Goal: Answer question/provide support: Share knowledge or assist other users

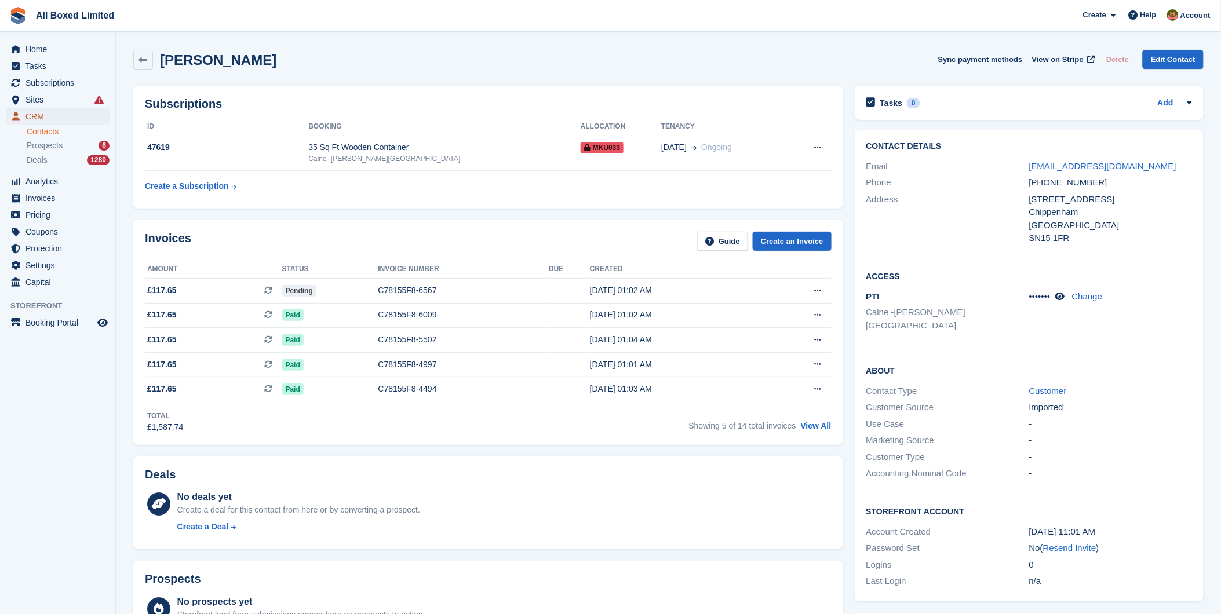
click at [38, 116] on span "CRM" at bounding box center [60, 116] width 70 height 16
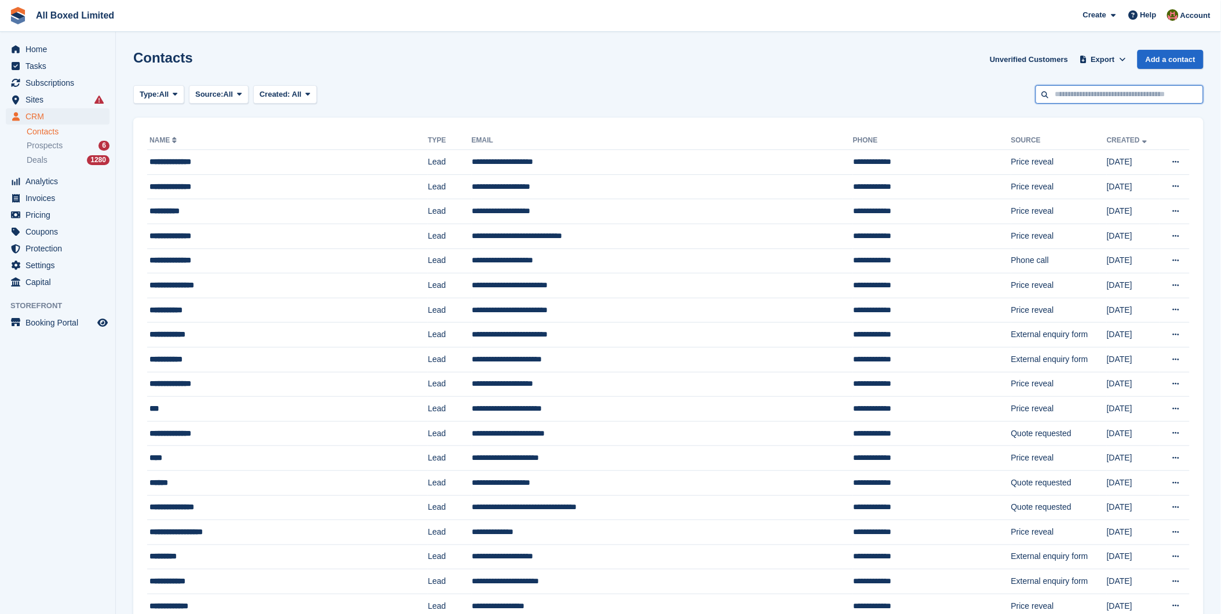
click at [1082, 90] on input "text" at bounding box center [1119, 94] width 168 height 19
type input "******"
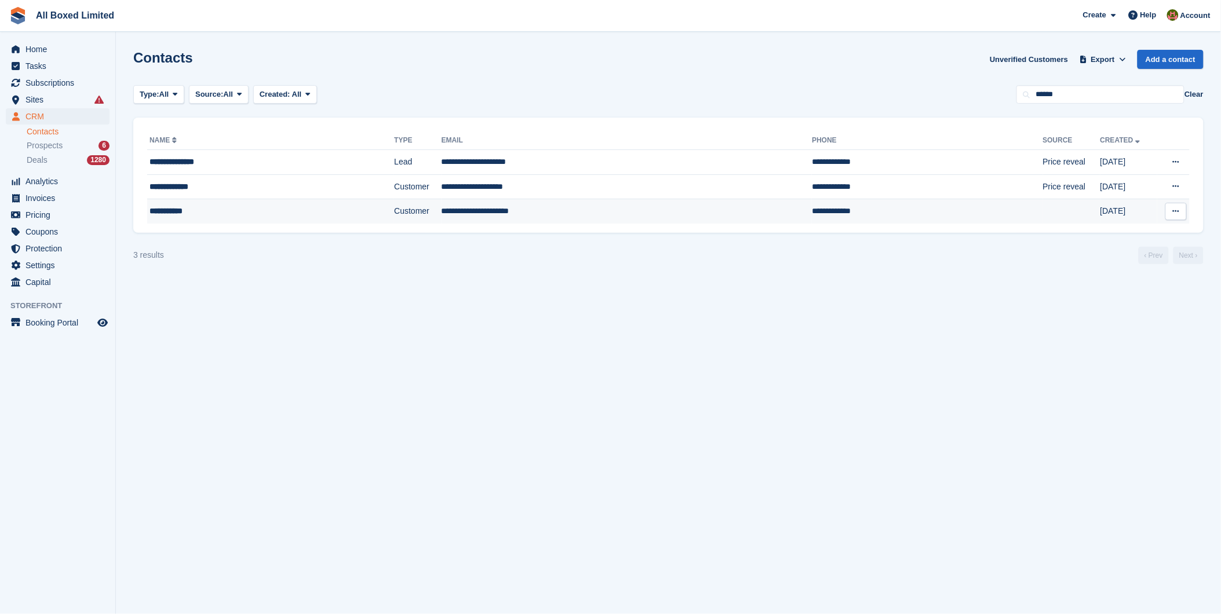
click at [455, 209] on td "**********" at bounding box center [626, 211] width 371 height 24
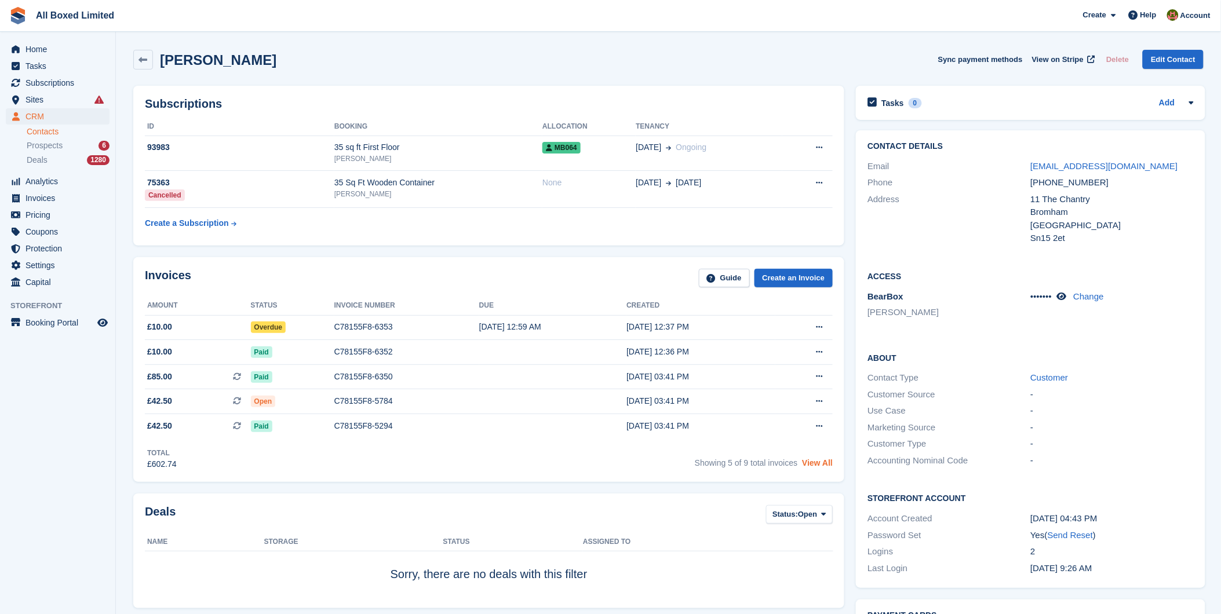
click at [815, 465] on link "View All" at bounding box center [817, 462] width 31 height 9
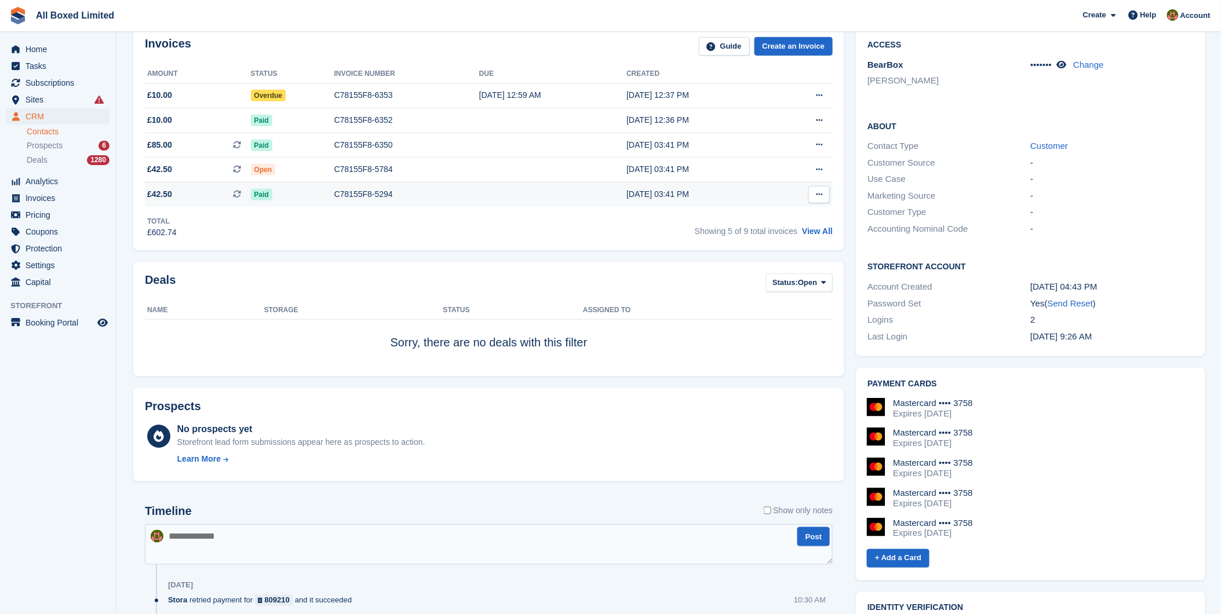
scroll to position [257, 0]
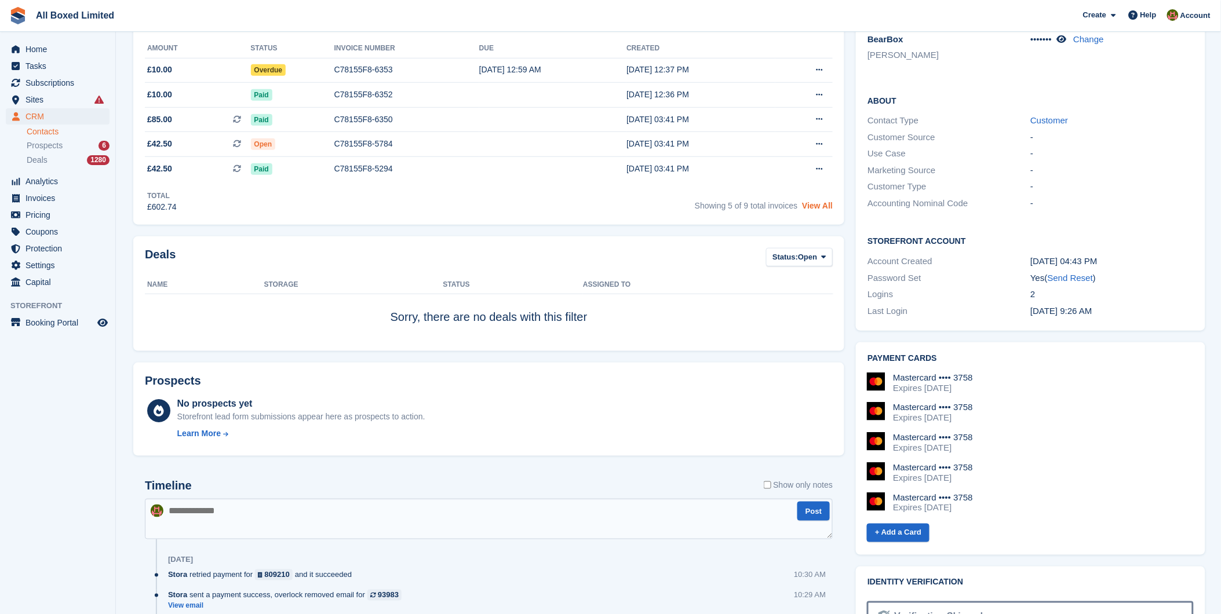
click at [827, 205] on link "View All" at bounding box center [817, 205] width 31 height 9
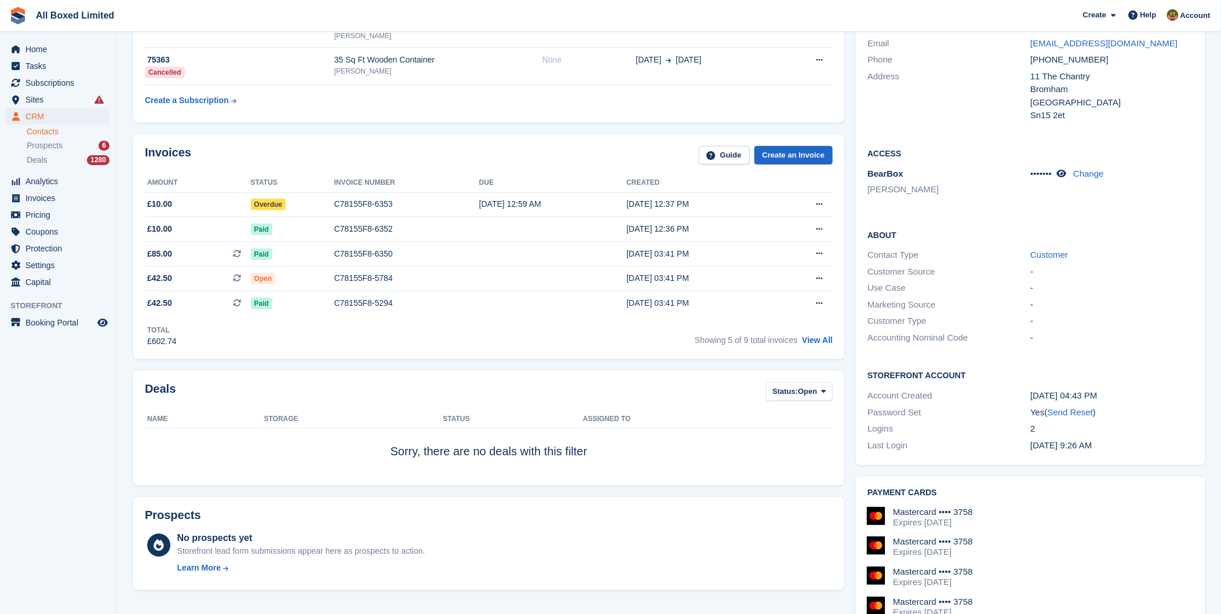
scroll to position [129, 0]
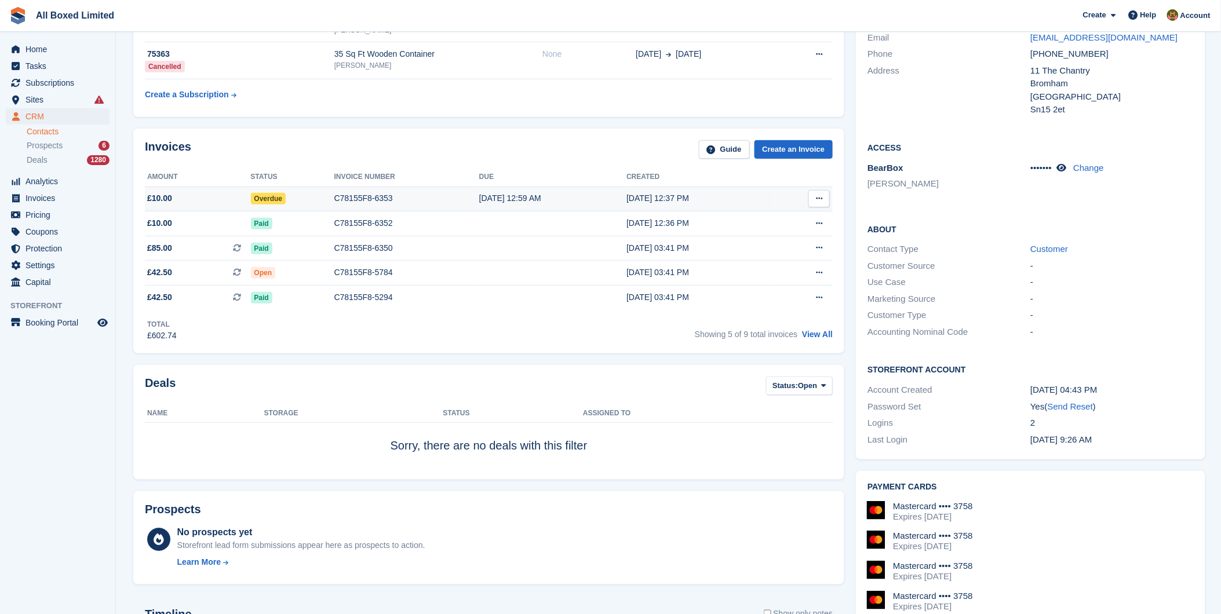
click at [276, 197] on span "Overdue" at bounding box center [268, 199] width 35 height 12
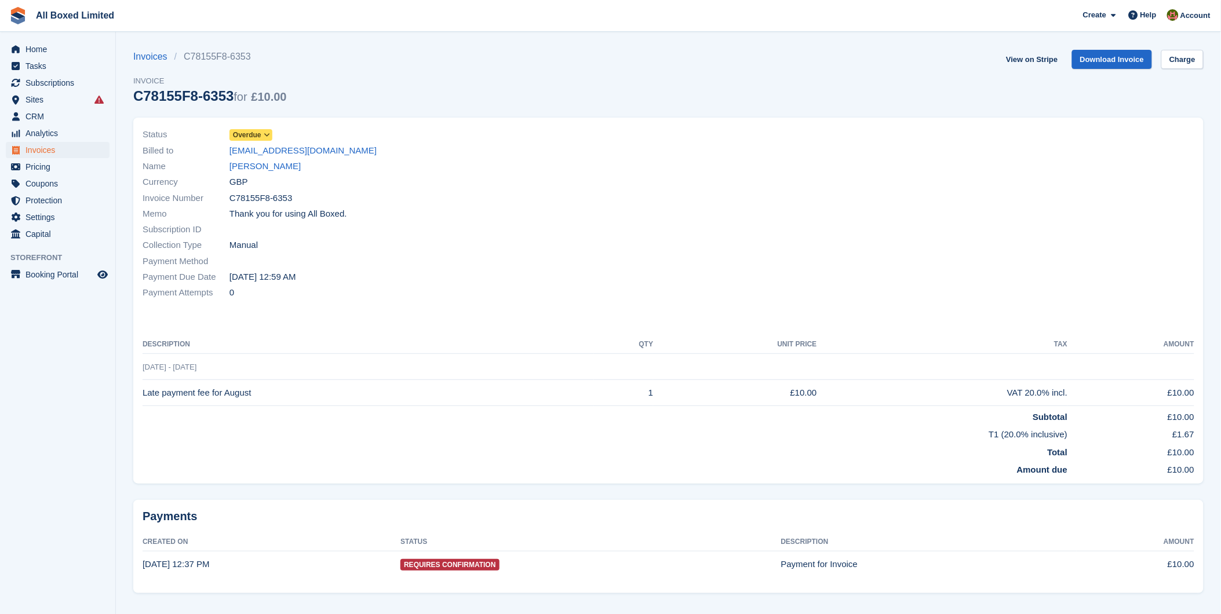
click at [267, 132] on icon at bounding box center [267, 135] width 6 height 7
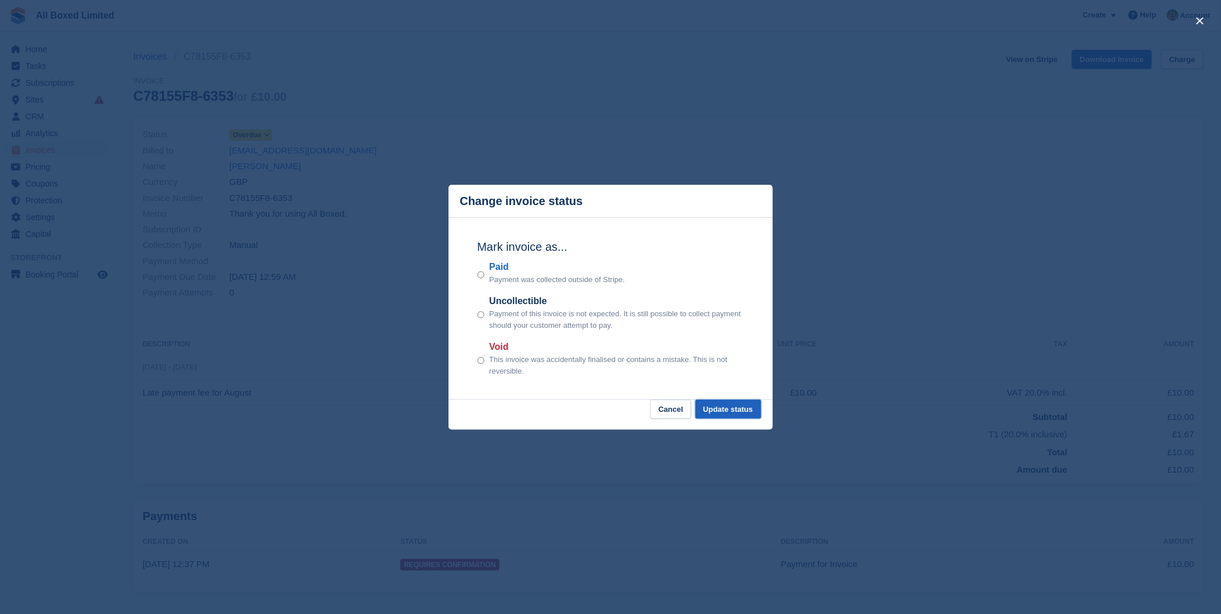
click at [736, 410] on button "Update status" at bounding box center [728, 409] width 66 height 19
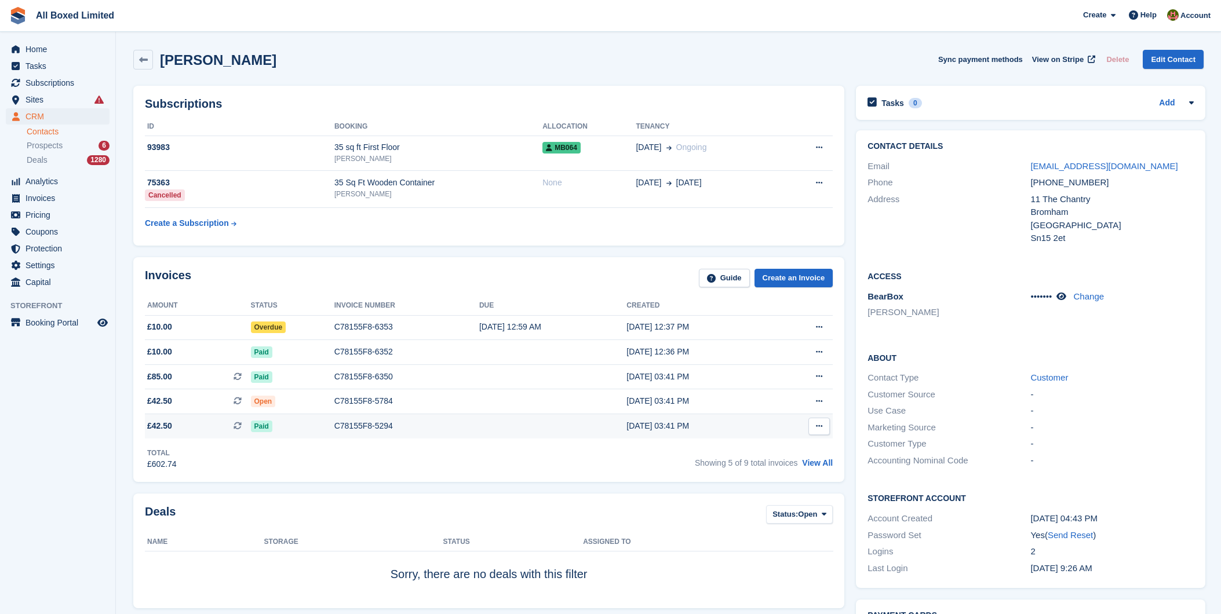
scroll to position [129, 0]
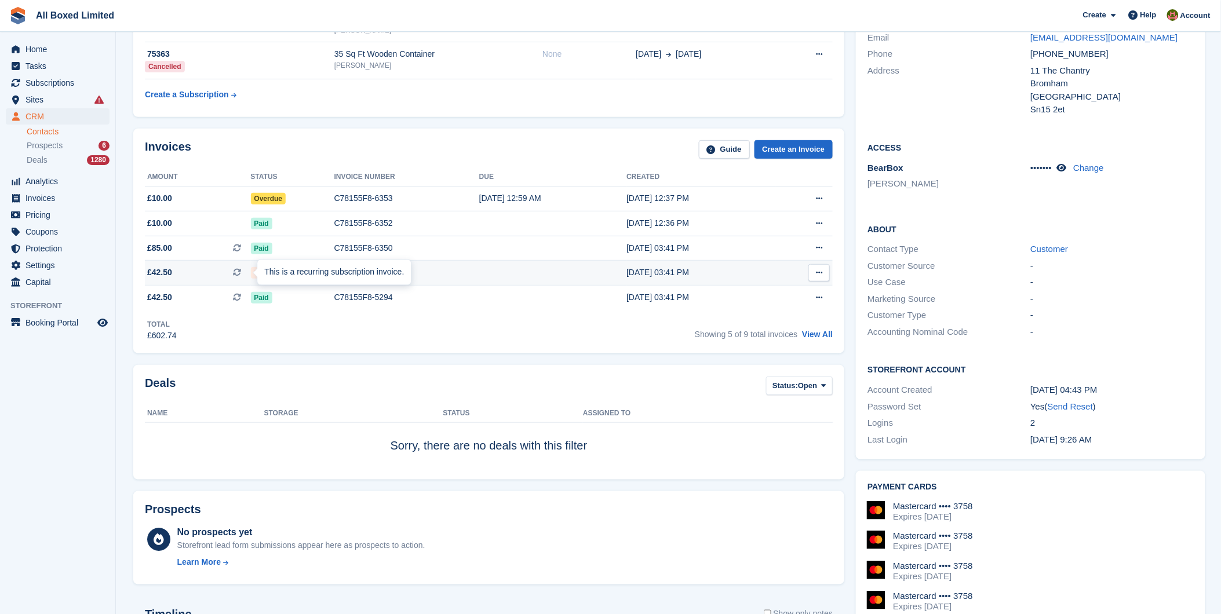
click at [265, 272] on div "This is a recurring subscription invoice." at bounding box center [334, 272] width 154 height 25
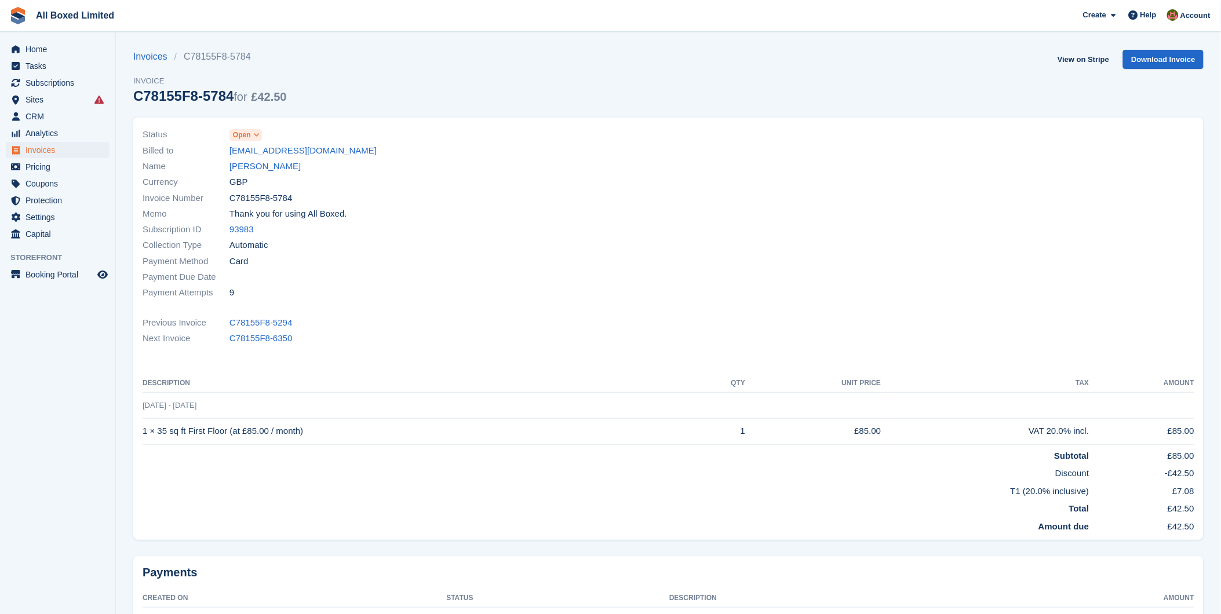
click at [258, 133] on icon at bounding box center [256, 135] width 6 height 7
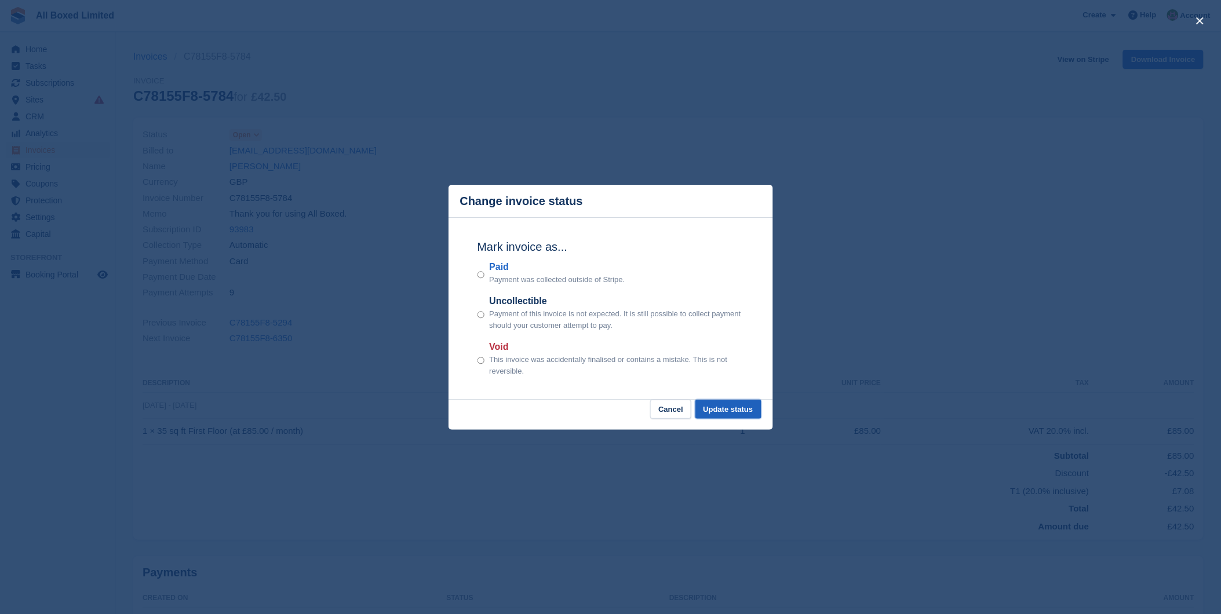
click at [750, 413] on button "Update status" at bounding box center [728, 409] width 66 height 19
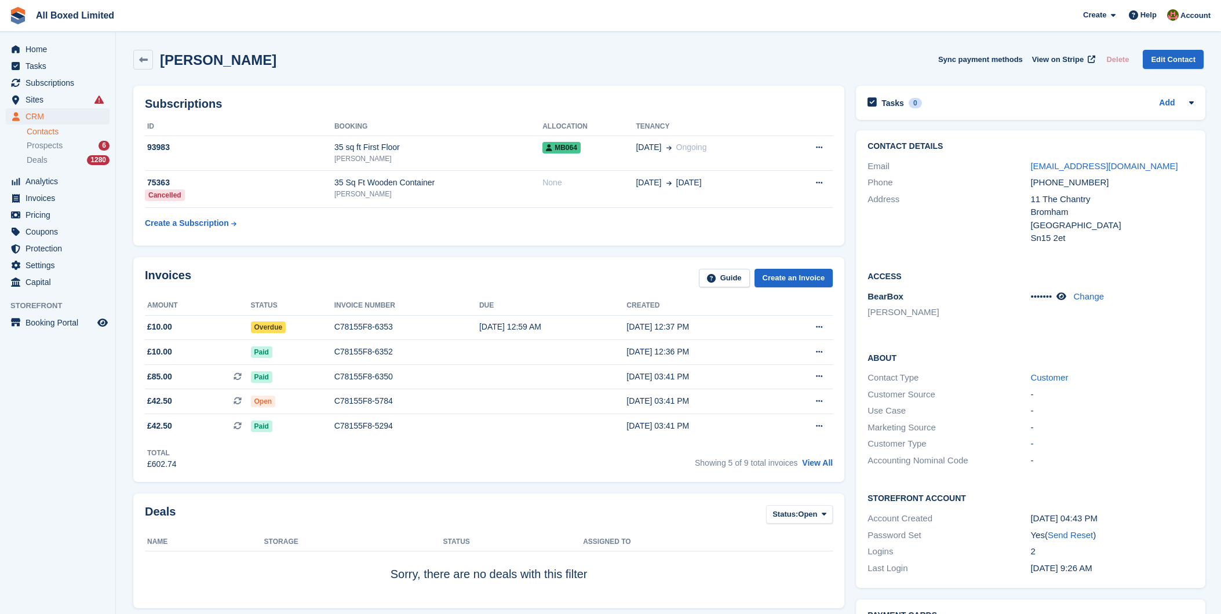
scroll to position [129, 0]
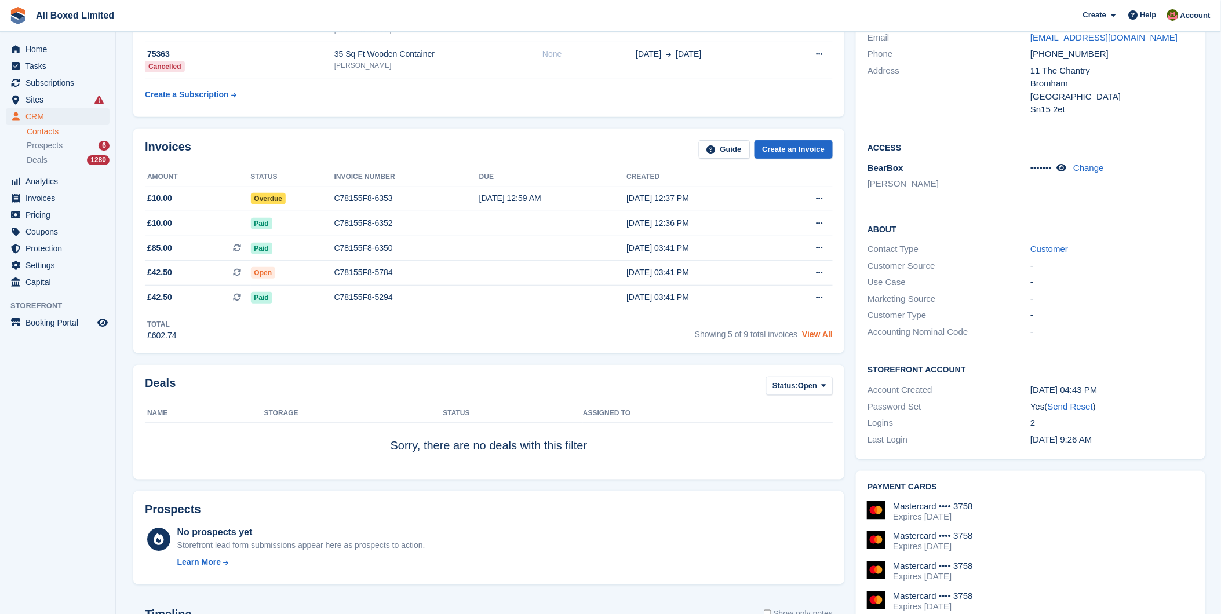
click at [816, 335] on link "View All" at bounding box center [817, 334] width 31 height 9
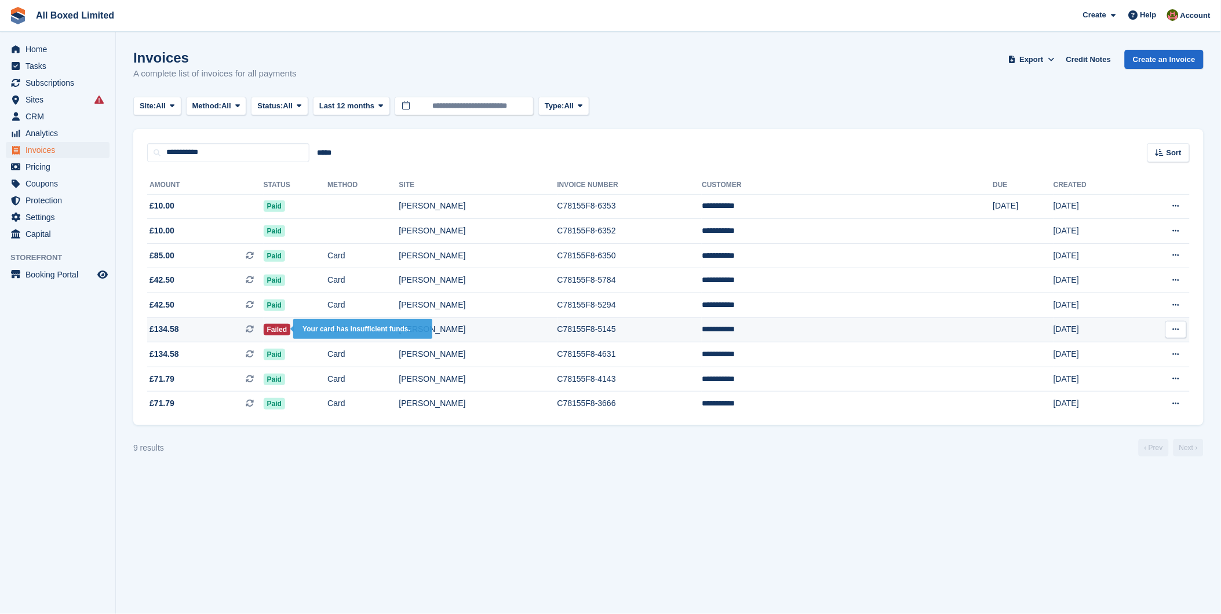
click at [291, 331] on span "Failed" at bounding box center [277, 330] width 27 height 12
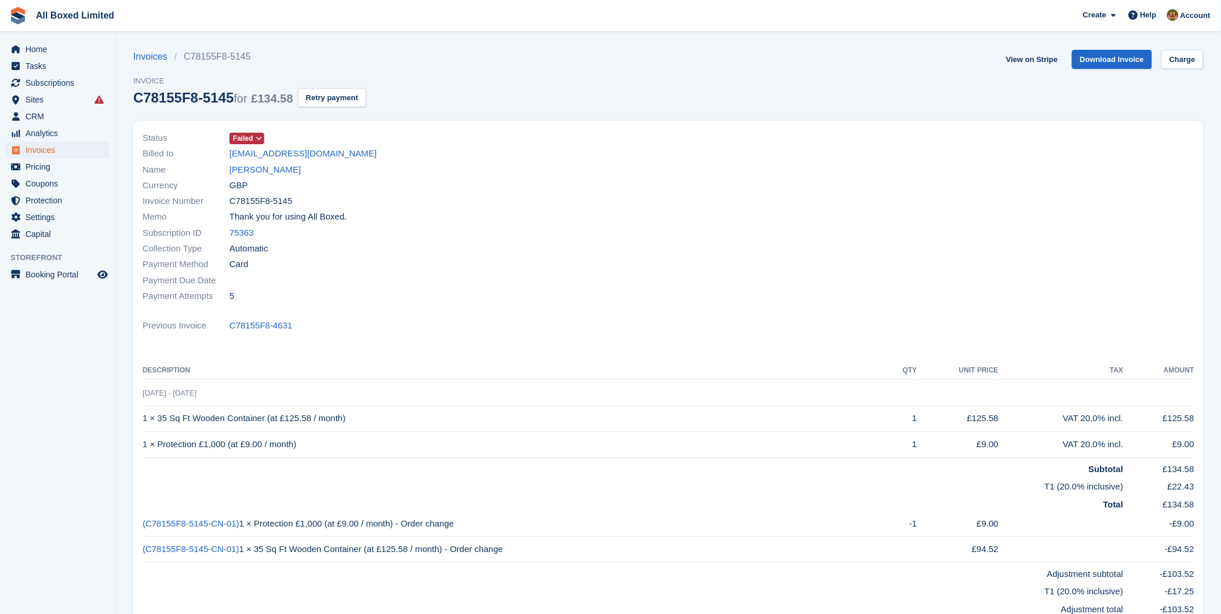
click at [258, 138] on icon at bounding box center [259, 138] width 6 height 7
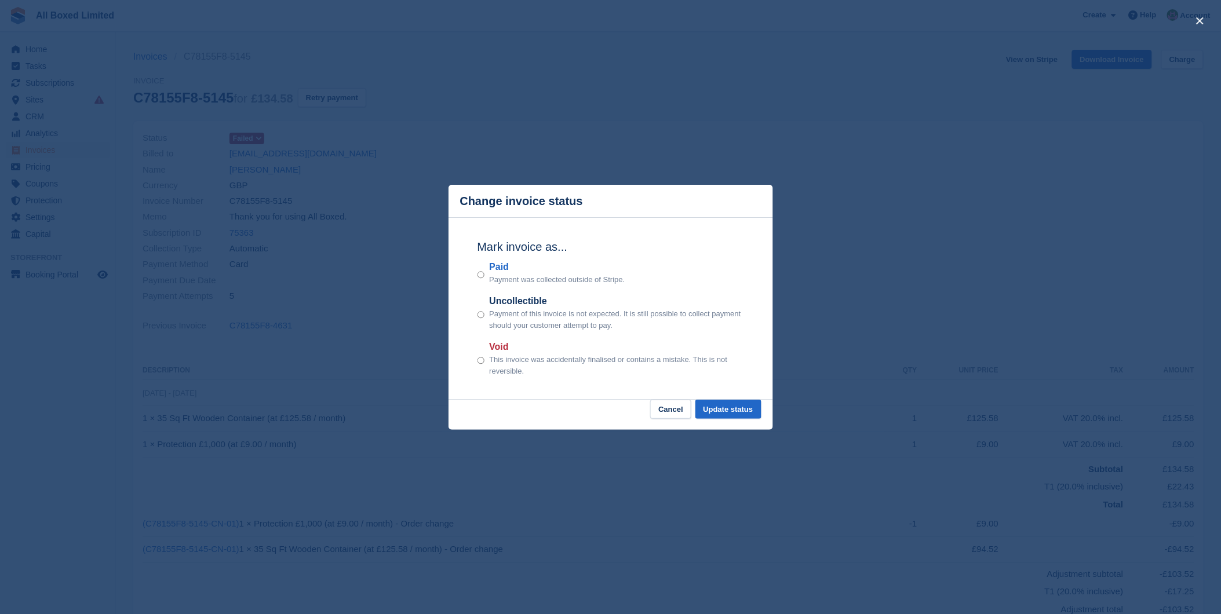
click at [492, 276] on p "Payment was collected outside of Stripe." at bounding box center [557, 280] width 136 height 12
click at [728, 402] on button "Update status" at bounding box center [728, 409] width 66 height 19
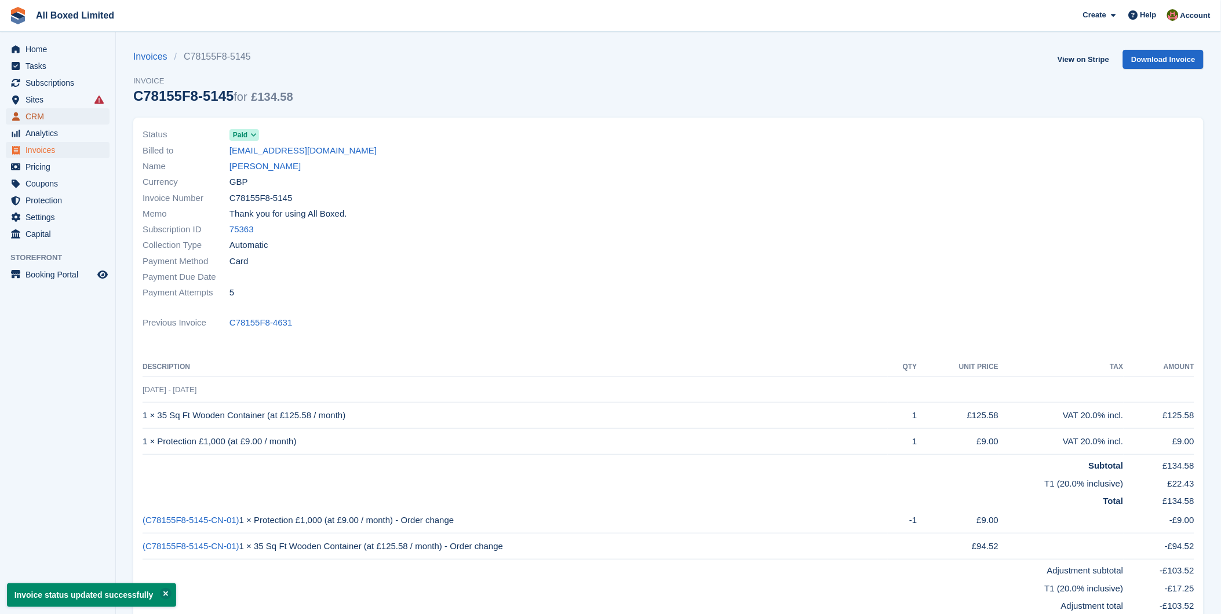
click at [41, 113] on span "CRM" at bounding box center [60, 116] width 70 height 16
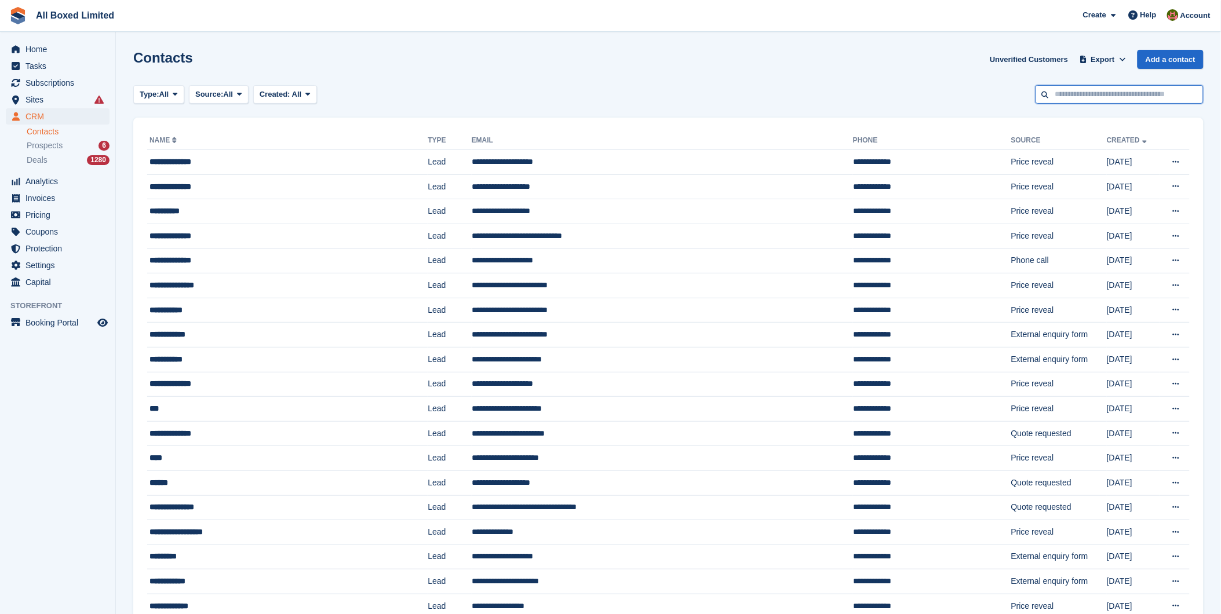
click at [1069, 94] on input "text" at bounding box center [1119, 94] width 168 height 19
type input "******"
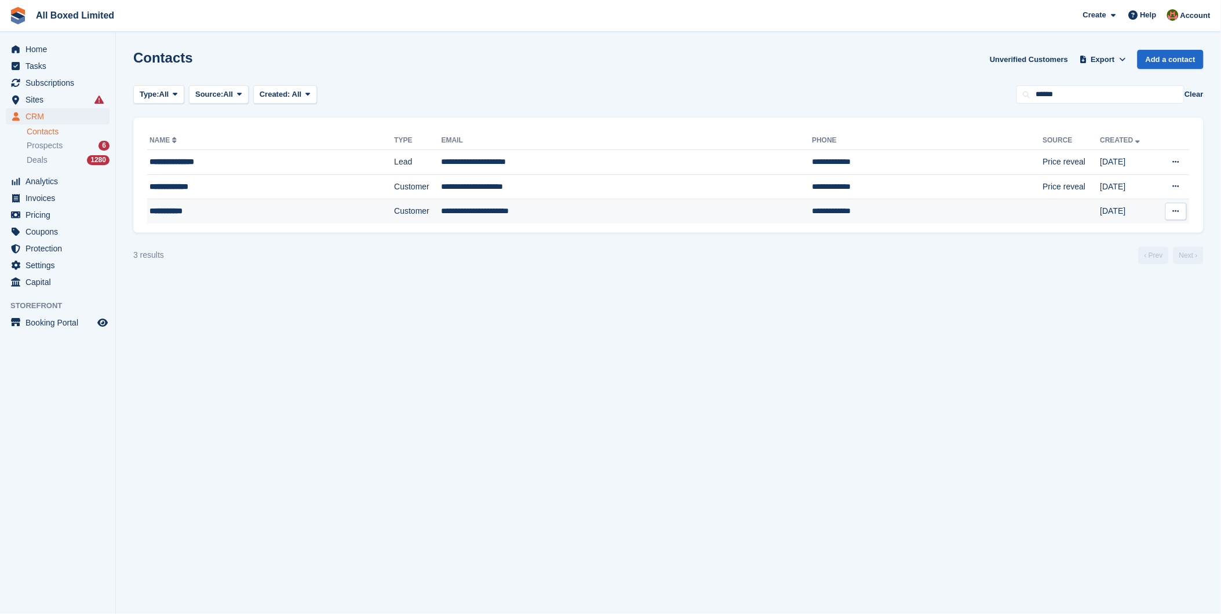
click at [394, 211] on td "Customer" at bounding box center [417, 211] width 47 height 24
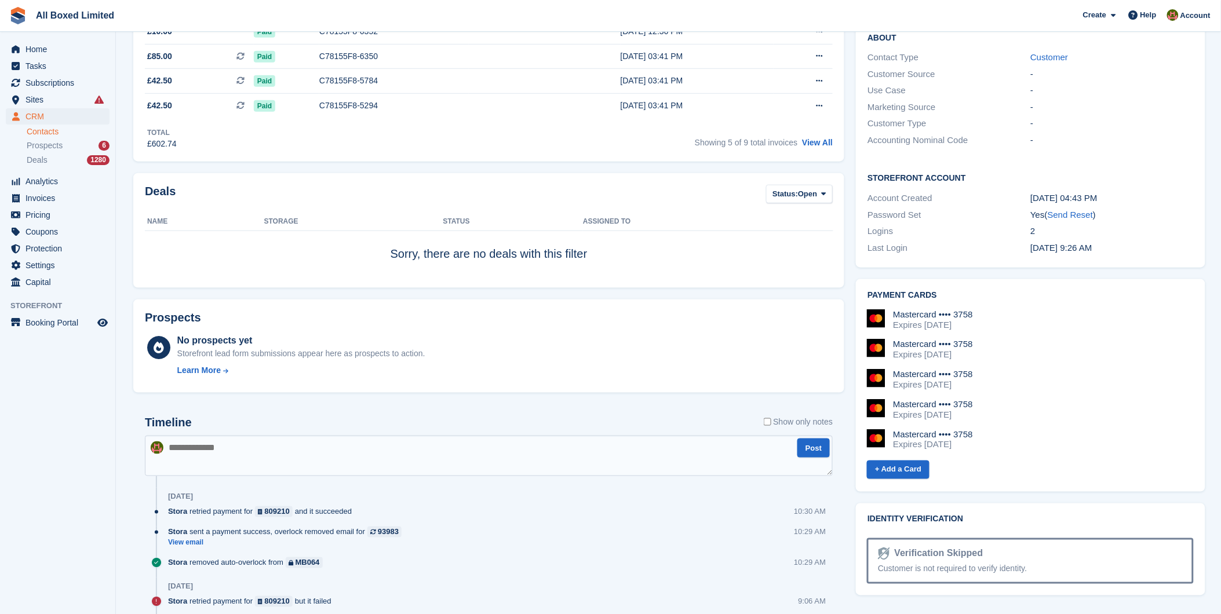
scroll to position [322, 0]
click at [221, 450] on textarea at bounding box center [489, 455] width 688 height 41
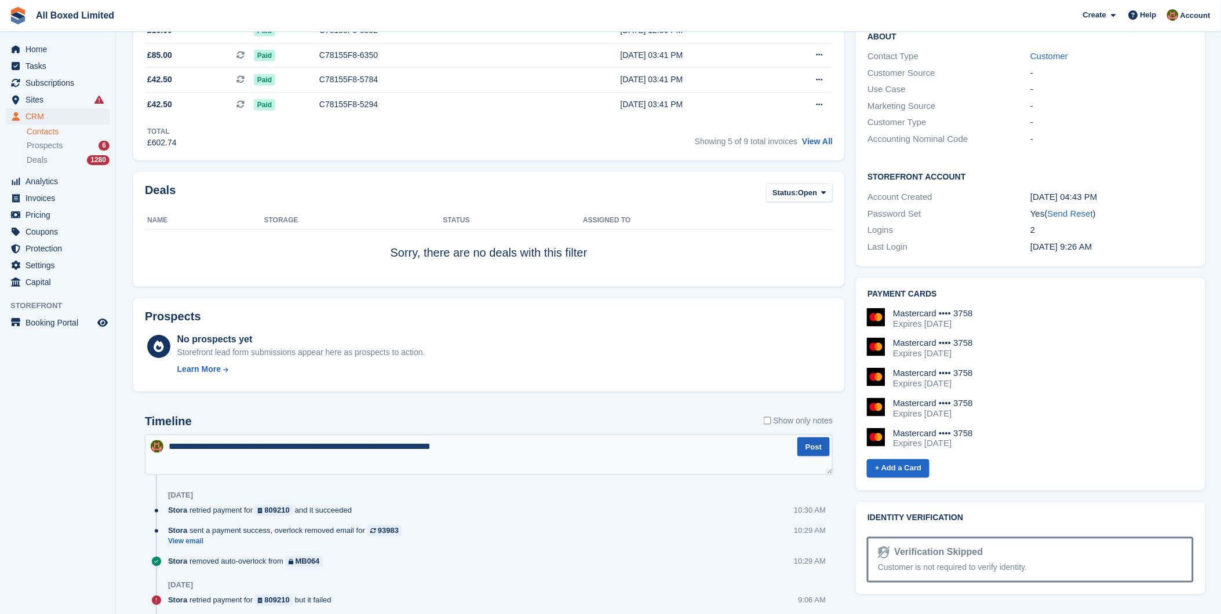
type textarea "**********"
click at [817, 448] on button "Post" at bounding box center [813, 446] width 32 height 19
